Goal: Information Seeking & Learning: Learn about a topic

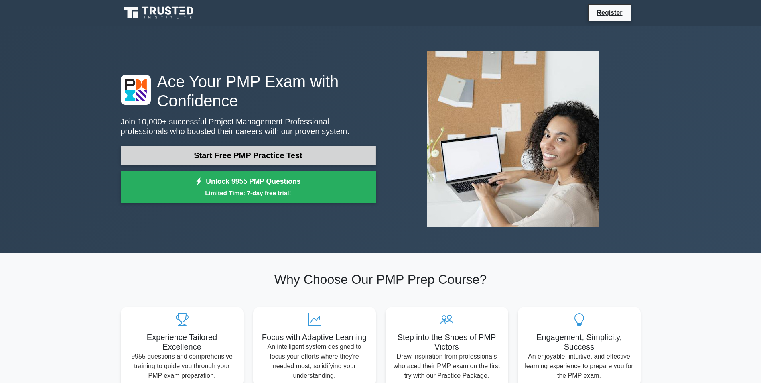
click at [258, 157] on link "Start Free PMP Practice Test" at bounding box center [248, 155] width 255 height 19
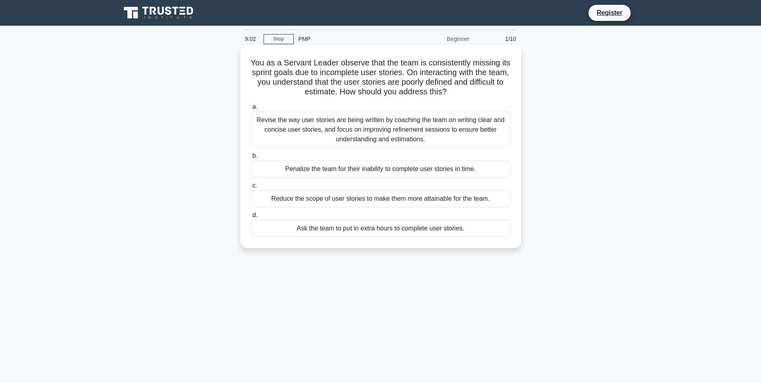
click at [385, 124] on div "Revise the way user stories are being written by coaching the team on writing c…" at bounding box center [381, 130] width 260 height 36
click at [251, 110] on input "a. Revise the way user stories are being written by coaching the team on writin…" at bounding box center [251, 106] width 0 height 5
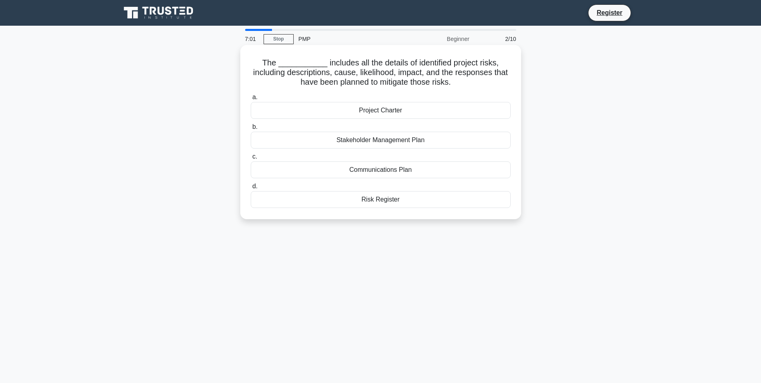
click at [376, 201] on div "Risk Register" at bounding box center [381, 199] width 260 height 17
click at [251, 189] on input "d. Risk Register" at bounding box center [251, 186] width 0 height 5
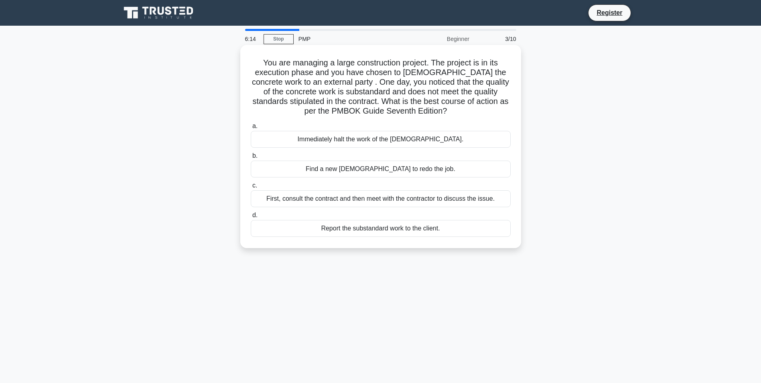
click at [368, 140] on div "Immediately halt the work of the [DEMOGRAPHIC_DATA]." at bounding box center [381, 139] width 260 height 17
click at [251, 129] on input "a. Immediately halt the work of the [DEMOGRAPHIC_DATA]." at bounding box center [251, 126] width 0 height 5
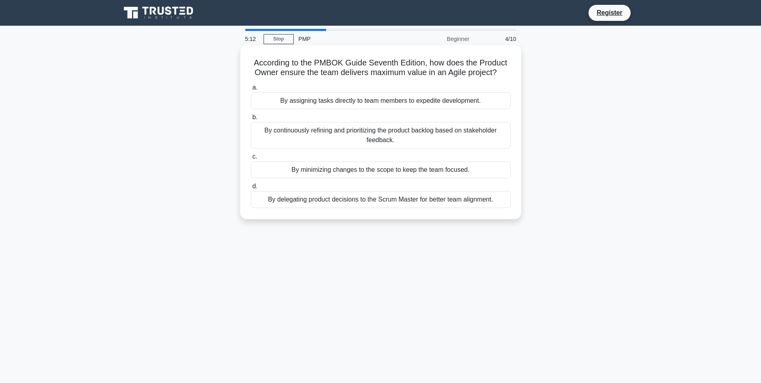
click at [367, 139] on div "By continuously refining and prioritizing the product backlog based on stakehol…" at bounding box center [381, 135] width 260 height 26
click at [251, 120] on input "b. By continuously refining and prioritizing the product backlog based on stake…" at bounding box center [251, 117] width 0 height 5
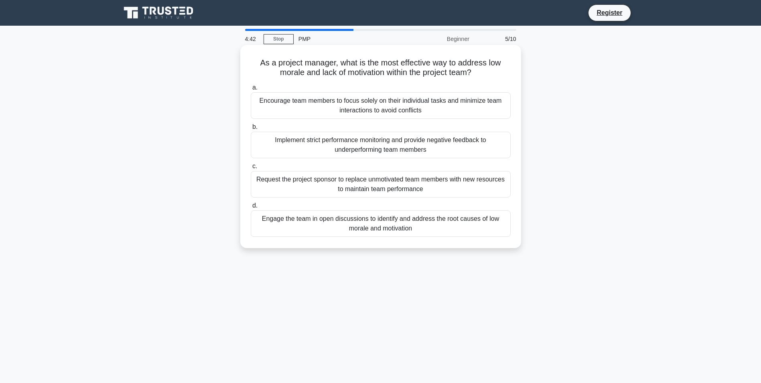
click at [393, 223] on div "Engage the team in open discussions to identify and address the root causes of …" at bounding box center [381, 223] width 260 height 26
click at [251, 208] on input "d. Engage the team in open discussions to identify and address the root causes …" at bounding box center [251, 205] width 0 height 5
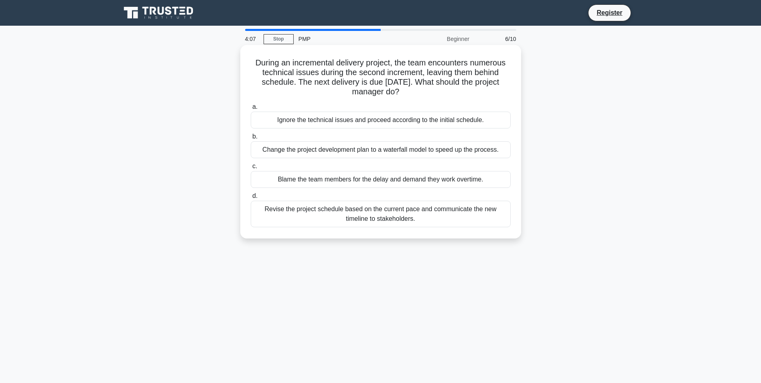
click at [367, 214] on div "Revise the project schedule based on the current pace and communicate the new t…" at bounding box center [381, 214] width 260 height 26
click at [251, 199] on input "d. Revise the project schedule based on the current pace and communicate the ne…" at bounding box center [251, 195] width 0 height 5
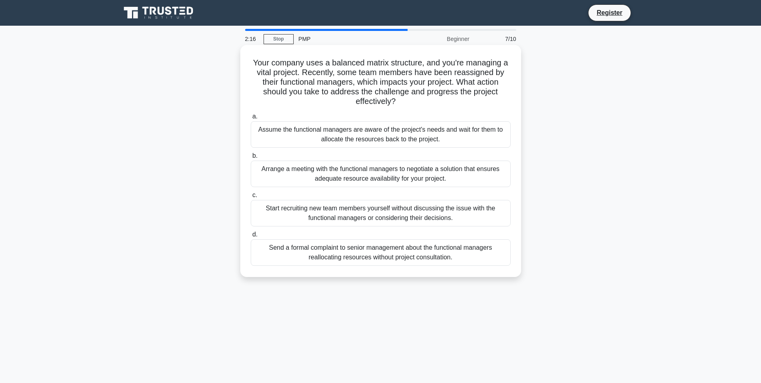
click at [350, 176] on div "Arrange a meeting with the functional managers to negotiate a solution that ens…" at bounding box center [381, 174] width 260 height 26
click at [251, 159] on input "b. Arrange a meeting with the functional managers to negotiate a solution that …" at bounding box center [251, 155] width 0 height 5
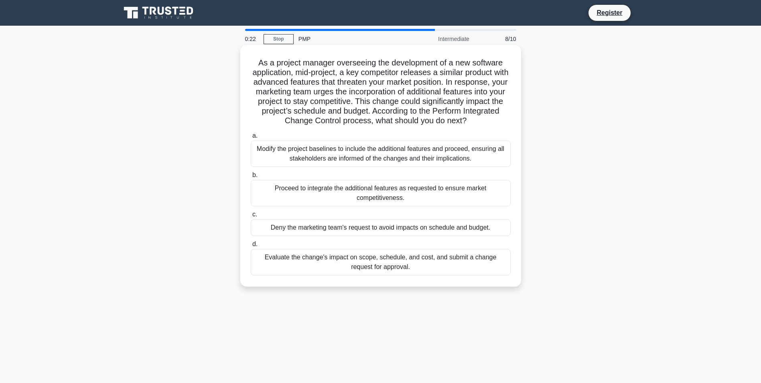
click at [381, 266] on div "Evaluate the change's impact on scope, schedule, and cost, and submit a change …" at bounding box center [381, 262] width 260 height 26
click at [251, 247] on input "d. Evaluate the change's impact on scope, schedule, and cost, and submit a chan…" at bounding box center [251, 244] width 0 height 5
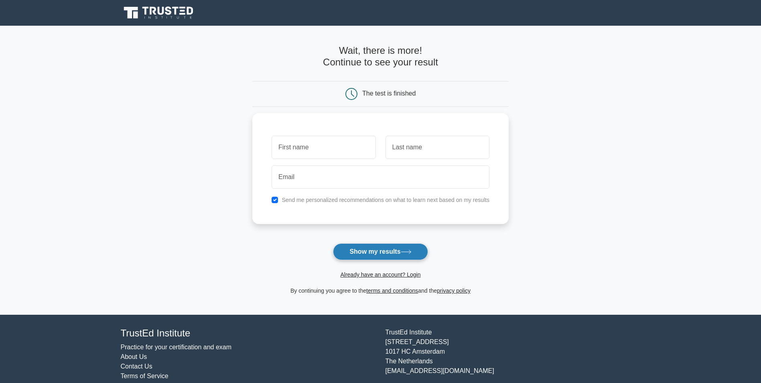
click at [393, 251] on button "Show my results" at bounding box center [380, 251] width 95 height 17
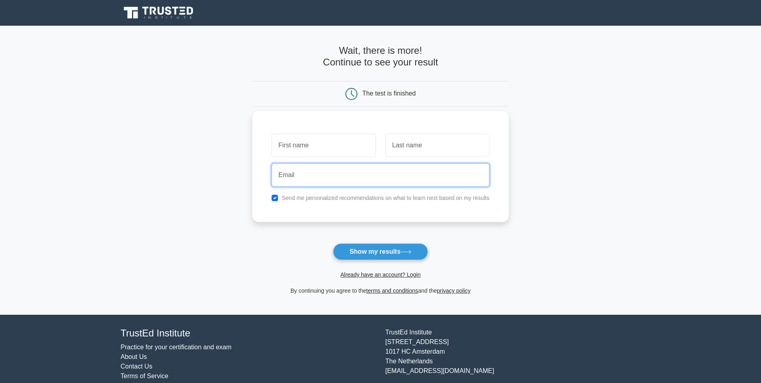
click at [455, 181] on input "email" at bounding box center [381, 174] width 218 height 23
type input "[EMAIL_ADDRESS][DOMAIN_NAME]"
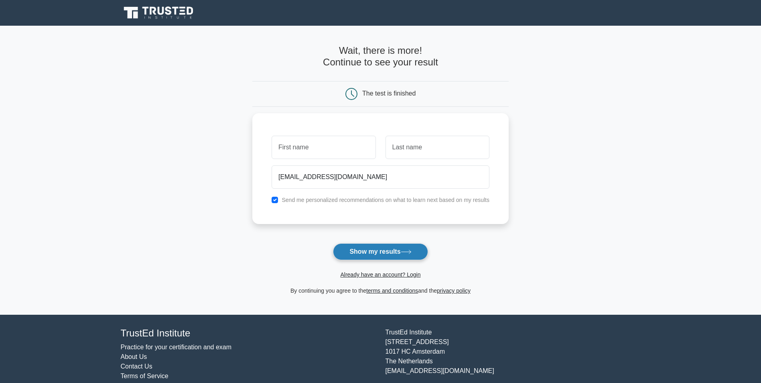
click at [375, 254] on button "Show my results" at bounding box center [380, 251] width 95 height 17
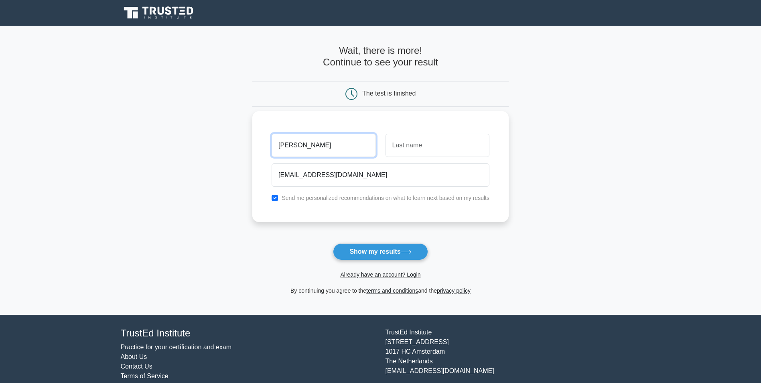
type input "[PERSON_NAME]"
click at [412, 147] on input "text" at bounding box center [438, 145] width 104 height 23
type input "Kyeremateng"
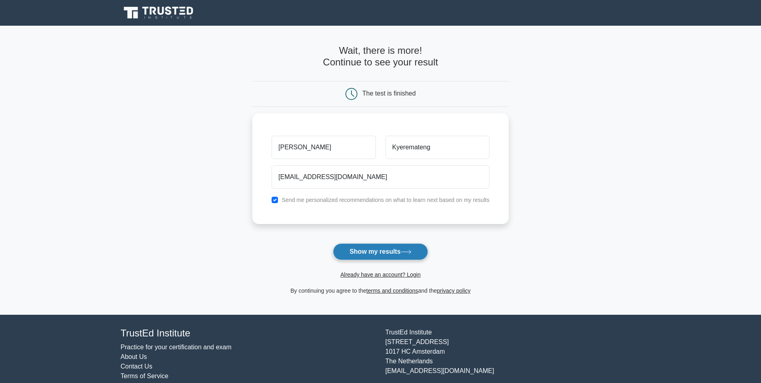
click at [386, 254] on button "Show my results" at bounding box center [380, 251] width 95 height 17
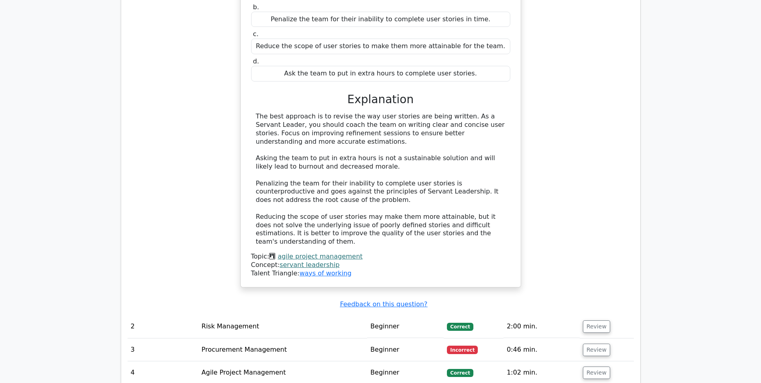
scroll to position [868, 0]
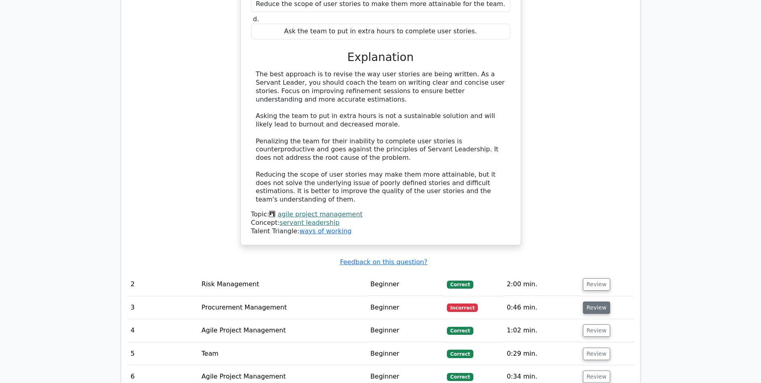
click at [594, 301] on button "Review" at bounding box center [596, 307] width 27 height 12
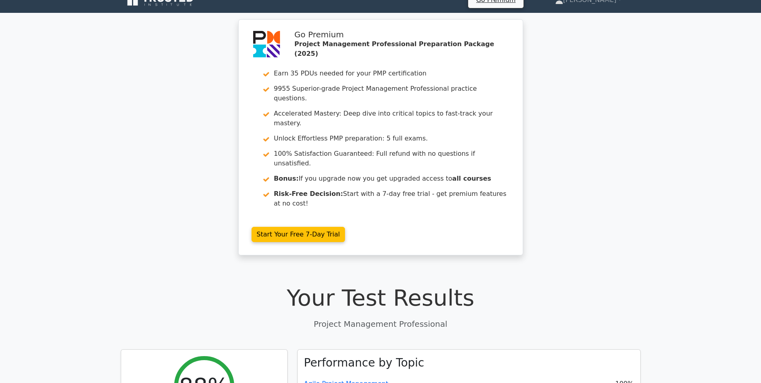
scroll to position [0, 0]
